Goal: Task Accomplishment & Management: Use online tool/utility

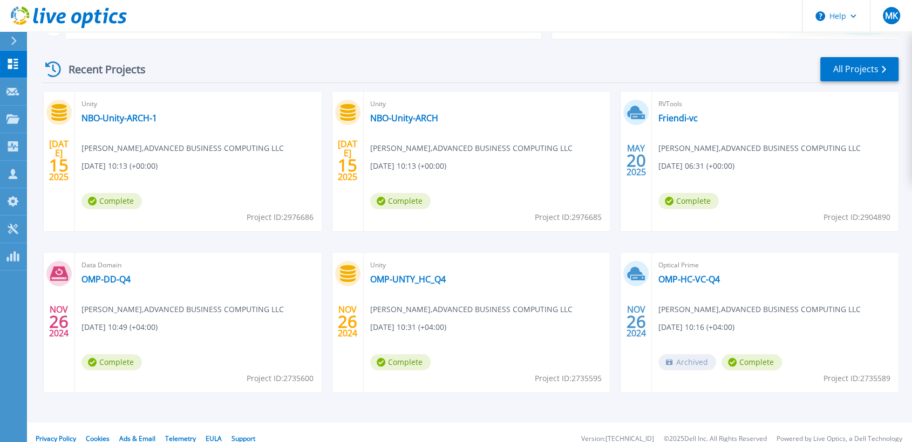
scroll to position [155, 0]
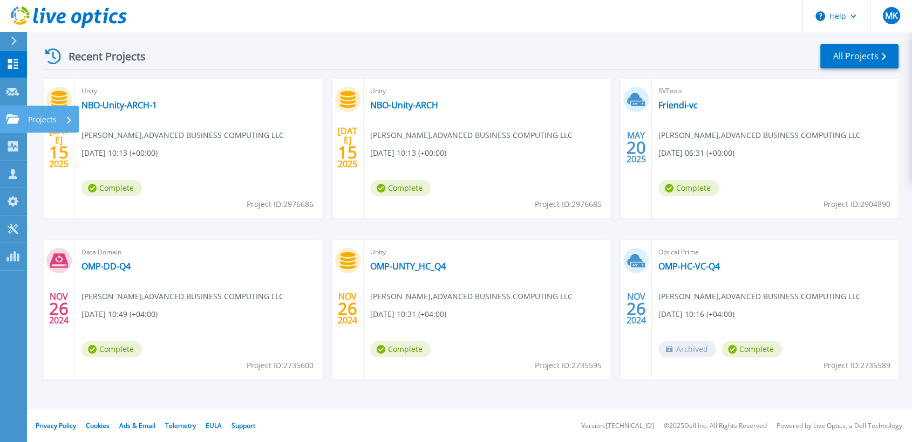
click at [15, 112] on link "Projects Projects" at bounding box center [13, 120] width 27 height 28
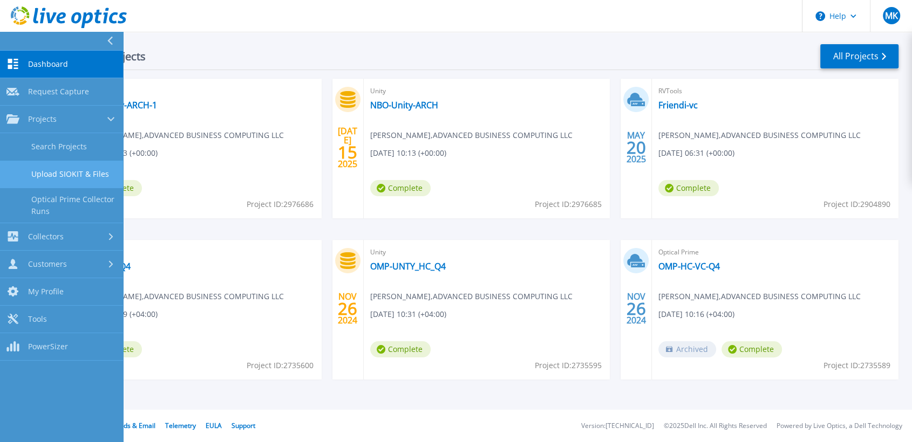
click at [67, 174] on link "Upload SIOKIT & Files" at bounding box center [61, 175] width 123 height 28
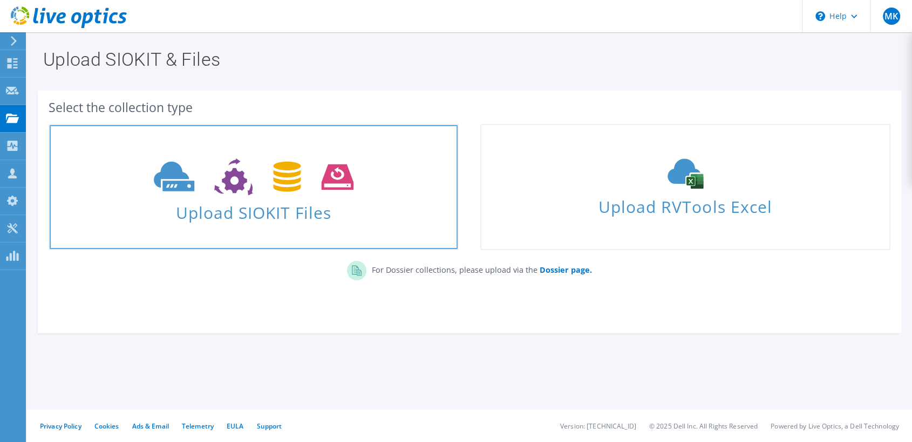
click at [175, 200] on span "Upload SIOKIT Files" at bounding box center [254, 209] width 408 height 23
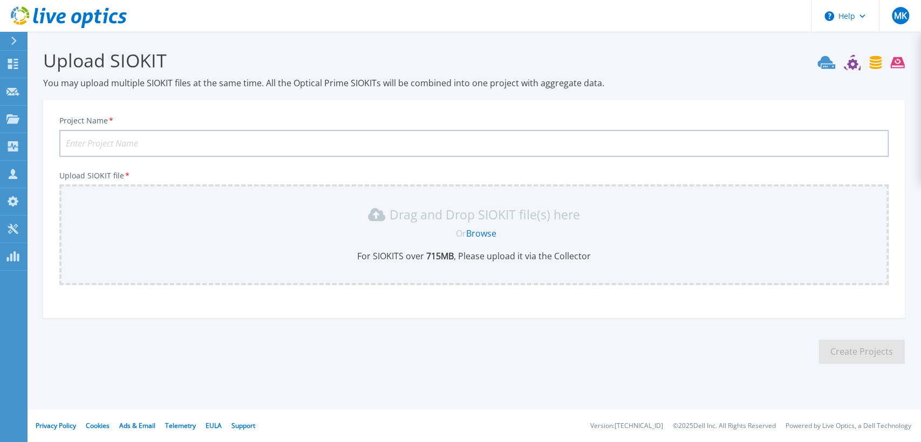
click at [90, 145] on input "Project Name *" at bounding box center [473, 143] width 829 height 27
type input "MOH-Vcenter"
click at [482, 234] on link "Browse" at bounding box center [481, 234] width 30 height 12
click at [4, 113] on link "Projects Projects" at bounding box center [13, 120] width 27 height 28
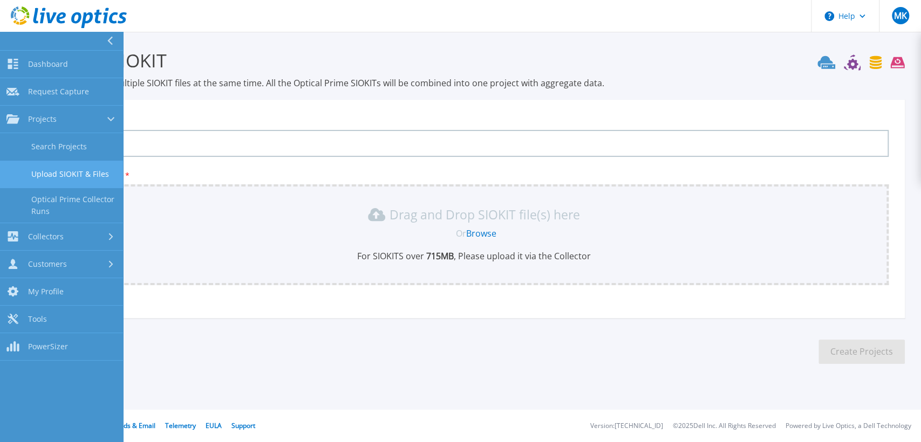
click at [49, 165] on link "Upload SIOKIT & Files" at bounding box center [61, 175] width 123 height 28
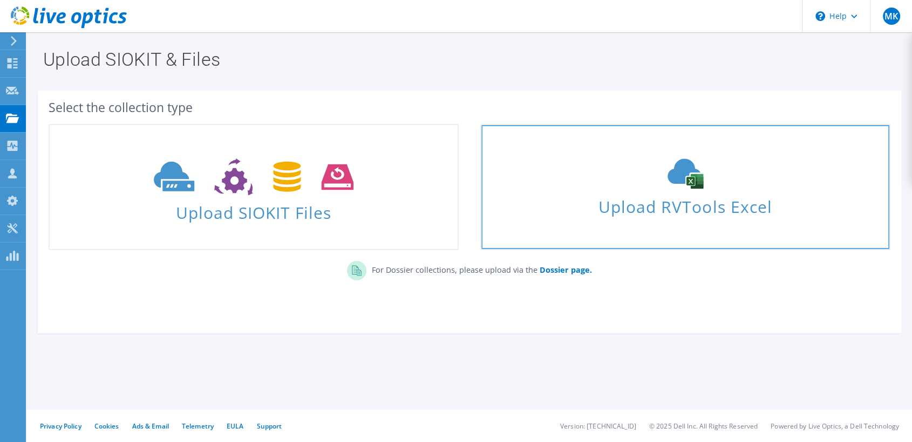
click at [700, 181] on use at bounding box center [685, 174] width 36 height 30
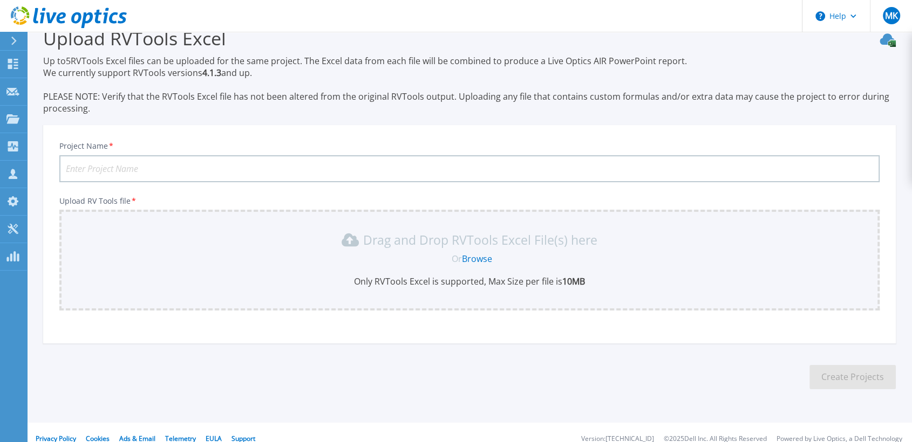
scroll to position [35, 0]
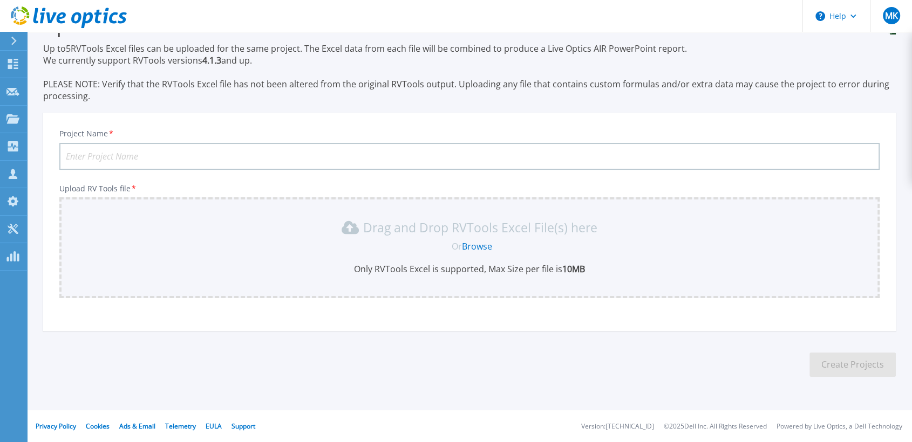
click at [98, 160] on input "Project Name *" at bounding box center [469, 156] width 820 height 27
type input "Moh-RV"
click at [470, 245] on link "Browse" at bounding box center [477, 247] width 30 height 12
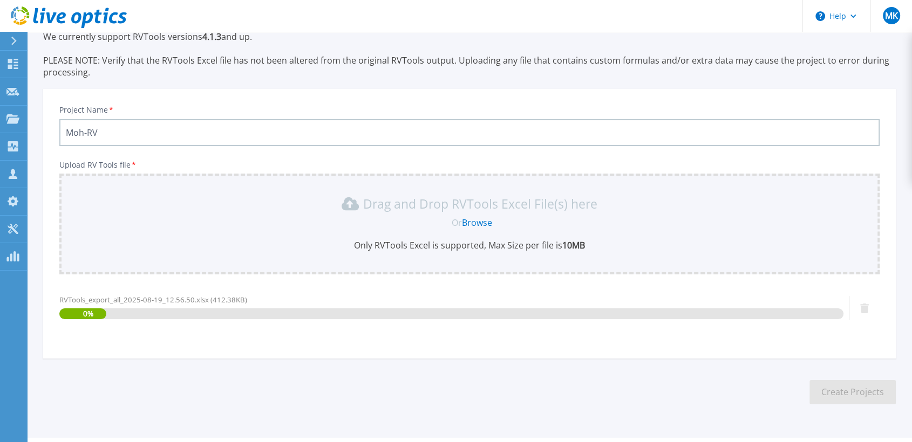
scroll to position [86, 0]
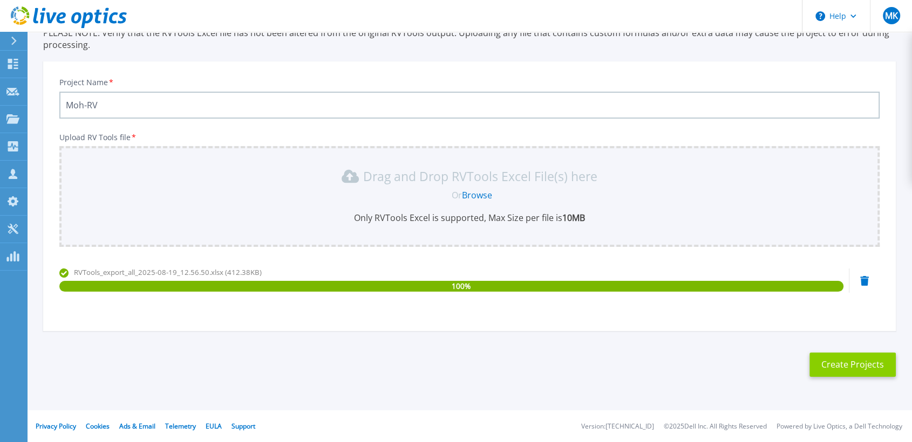
click at [854, 364] on button "Create Projects" at bounding box center [852, 365] width 86 height 24
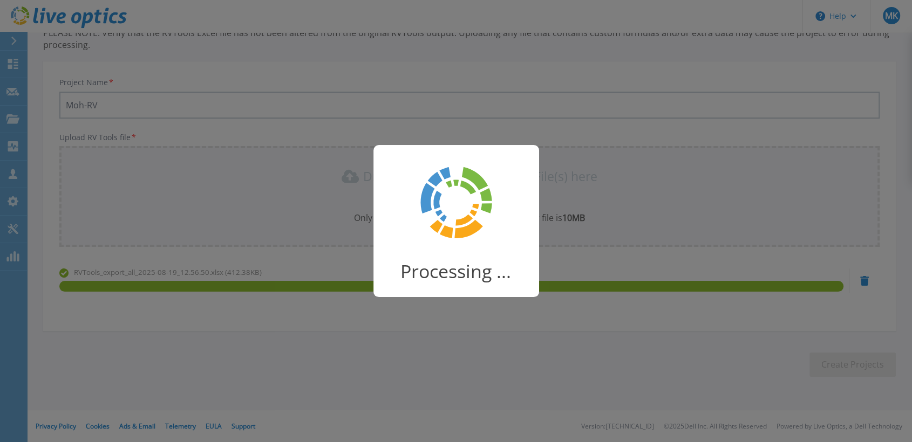
scroll to position [70, 0]
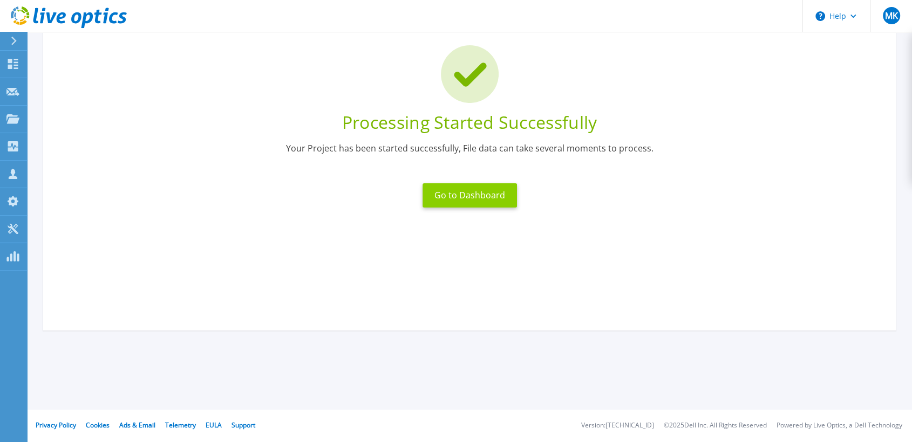
click at [483, 198] on button "Go to Dashboard" at bounding box center [469, 195] width 94 height 24
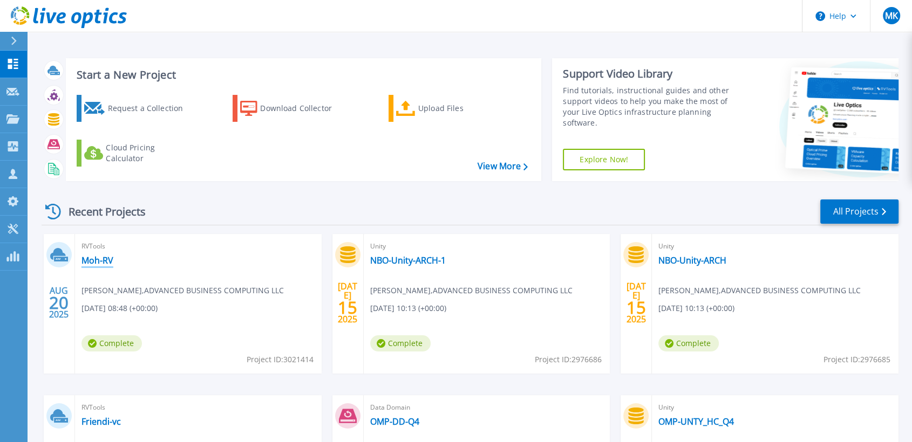
click at [100, 257] on link "Moh-RV" at bounding box center [97, 260] width 32 height 11
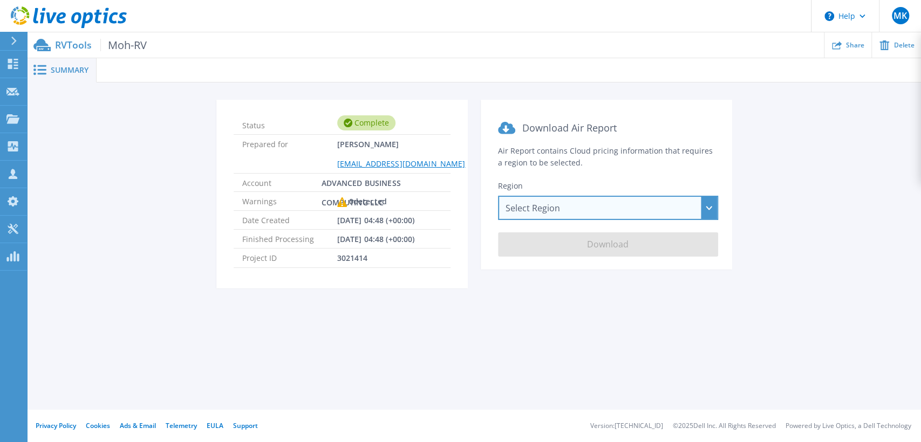
click at [552, 209] on div "Select Region [GEOGRAPHIC_DATA] ([GEOGRAPHIC_DATA]) [GEOGRAPHIC_DATA] ([GEOGRAP…" at bounding box center [608, 208] width 220 height 24
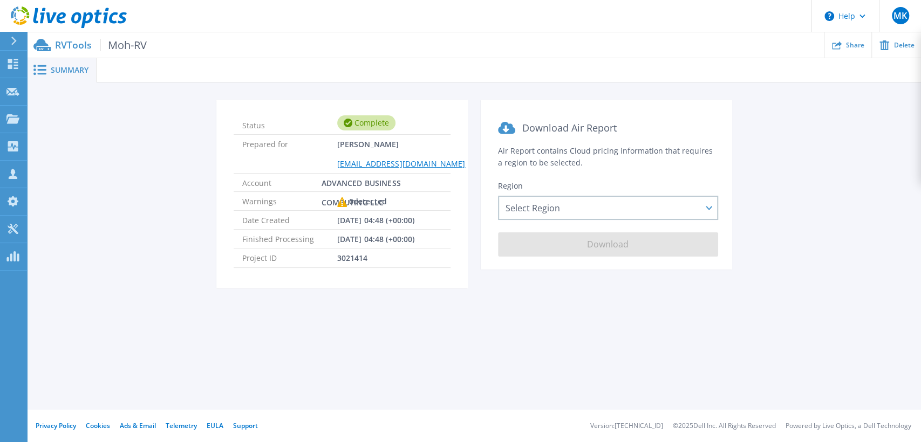
click at [795, 158] on div "Status Complete Prepared for [PERSON_NAME] [EMAIL_ADDRESS][DOMAIN_NAME] Account…" at bounding box center [474, 201] width 862 height 202
drag, startPoint x: 391, startPoint y: 204, endPoint x: 291, endPoint y: 201, distance: 99.3
click at [291, 201] on li "Warnings 0 detected" at bounding box center [342, 201] width 217 height 19
click at [359, 261] on span "3021414" at bounding box center [352, 258] width 31 height 18
drag, startPoint x: 317, startPoint y: 202, endPoint x: 368, endPoint y: 203, distance: 51.8
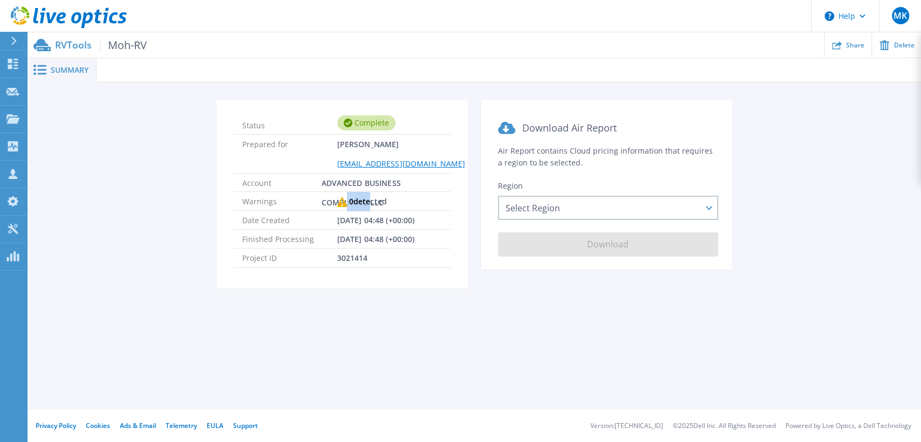
click at [368, 203] on li "Warnings 0 detected" at bounding box center [342, 201] width 217 height 19
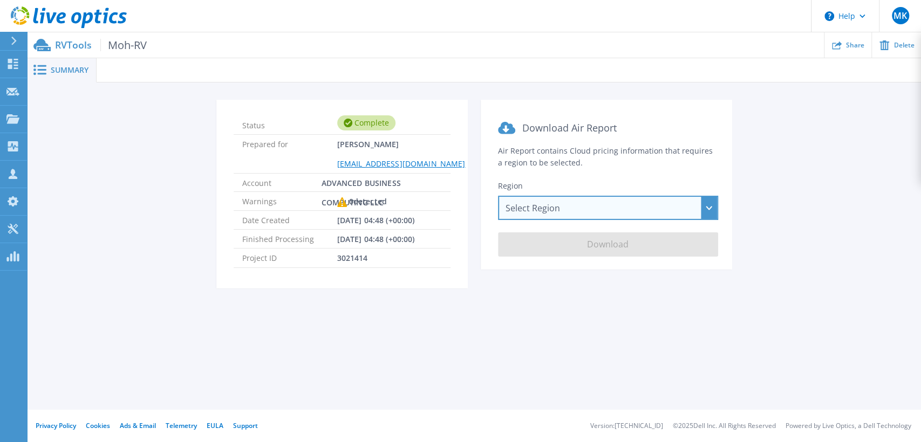
click at [618, 213] on div "Select Region [GEOGRAPHIC_DATA] ([GEOGRAPHIC_DATA]) [GEOGRAPHIC_DATA] ([GEOGRAP…" at bounding box center [608, 208] width 220 height 24
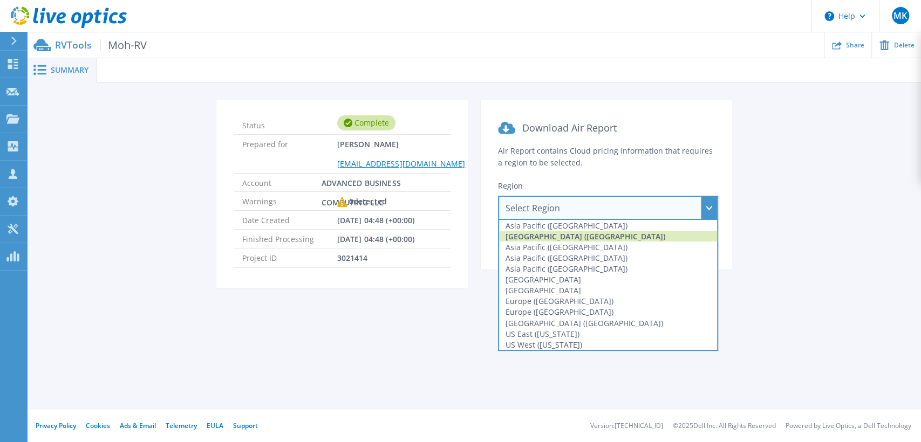
click at [586, 233] on div "[GEOGRAPHIC_DATA] ([GEOGRAPHIC_DATA])" at bounding box center [608, 236] width 218 height 11
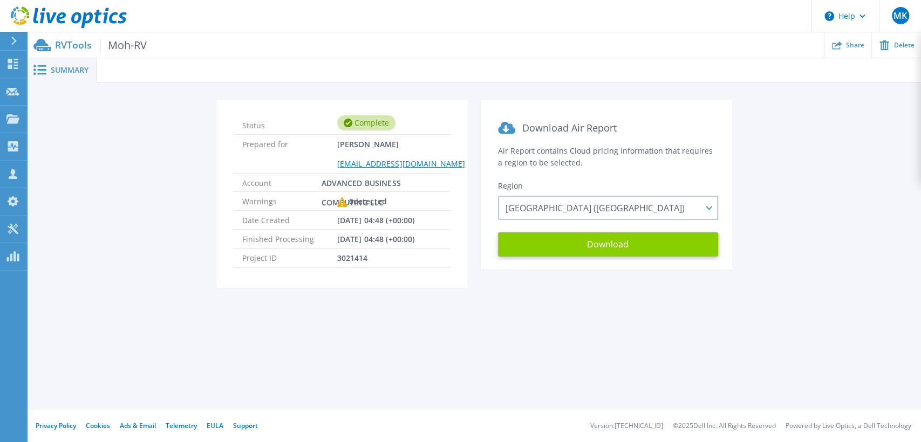
click at [612, 251] on button "Download" at bounding box center [608, 245] width 220 height 24
